Goal: Task Accomplishment & Management: Complete application form

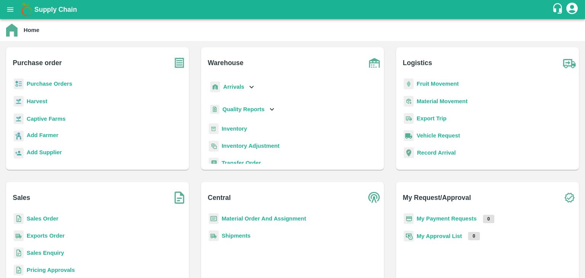
click at [58, 252] on b "Sales Enquiry" at bounding box center [45, 253] width 37 height 6
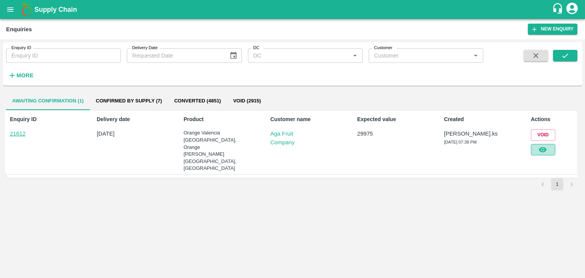
click at [546, 149] on icon "button" at bounding box center [542, 149] width 8 height 8
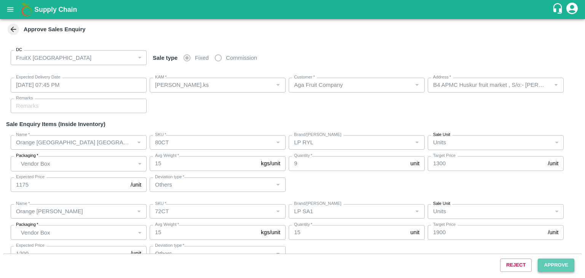
click at [556, 264] on button "Approve" at bounding box center [555, 264] width 37 height 13
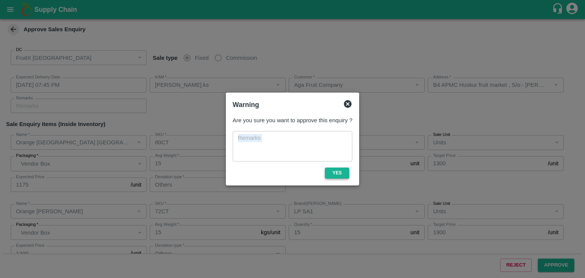
drag, startPoint x: 330, startPoint y: 164, endPoint x: 332, endPoint y: 167, distance: 3.9
click at [332, 167] on div "Are you sure you want to approve this enquiry ? x ​ Yes" at bounding box center [292, 147] width 126 height 68
click at [332, 167] on button "Yes" at bounding box center [337, 172] width 24 height 11
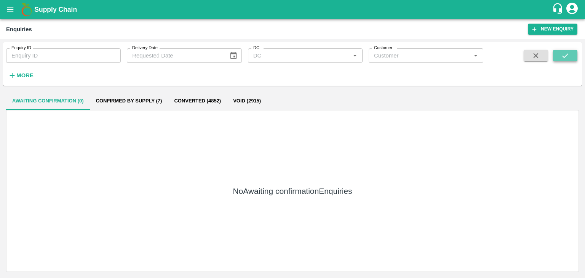
click at [572, 51] on button "submit" at bounding box center [565, 55] width 24 height 11
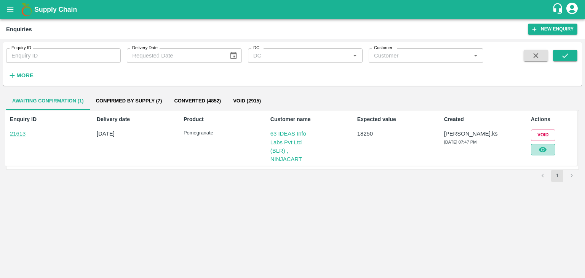
click at [537, 147] on button "button" at bounding box center [542, 149] width 24 height 11
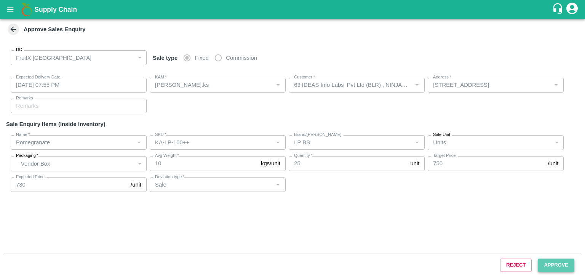
click at [565, 264] on button "Approve" at bounding box center [555, 264] width 37 height 13
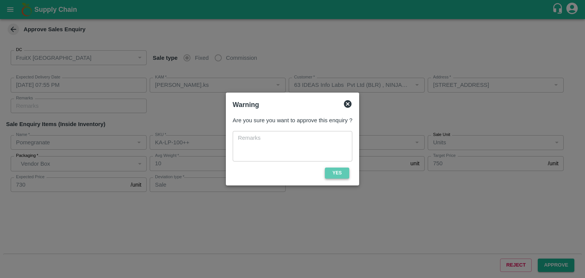
click at [337, 173] on button "Yes" at bounding box center [337, 172] width 24 height 11
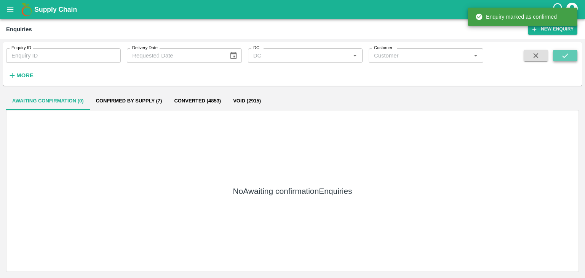
click at [566, 57] on icon "submit" at bounding box center [565, 55] width 8 height 8
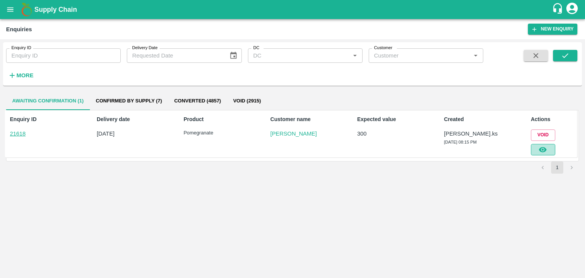
click at [543, 145] on icon "button" at bounding box center [542, 149] width 8 height 8
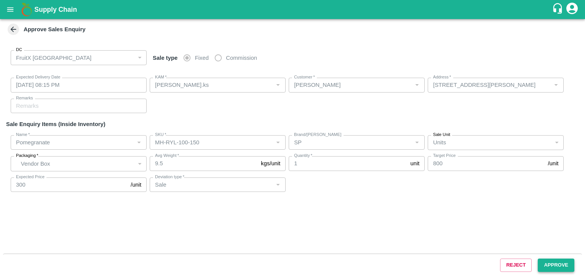
type input "[DATE] 08:15 PM"
type input "[PERSON_NAME].ks"
type input "[PERSON_NAME]"
type input "[STREET_ADDRESS][PERSON_NAME]"
type input "Pomegranate"
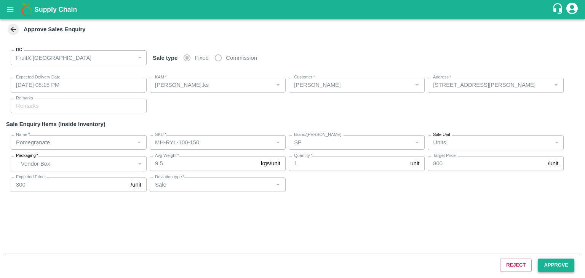
type input "MH-RYL-100-150"
type input "SP"
type input "Sale"
click at [555, 266] on button "Approve" at bounding box center [555, 264] width 37 height 13
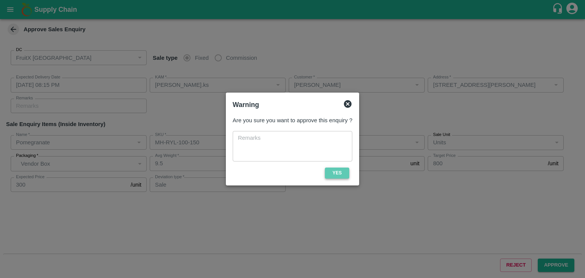
click at [338, 172] on button "Yes" at bounding box center [337, 172] width 24 height 11
